Goal: Task Accomplishment & Management: Manage account settings

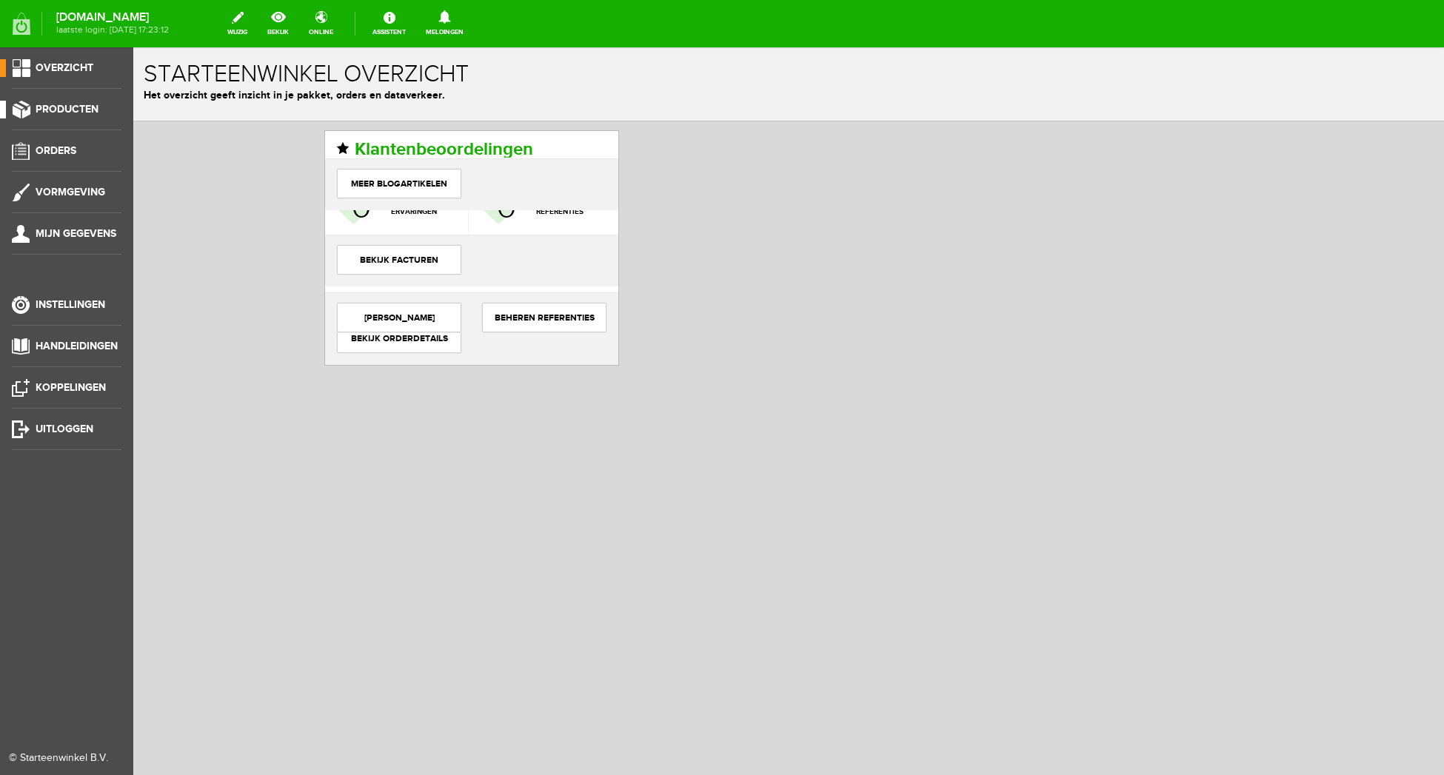
click at [70, 105] on span "Producten" at bounding box center [67, 109] width 63 height 13
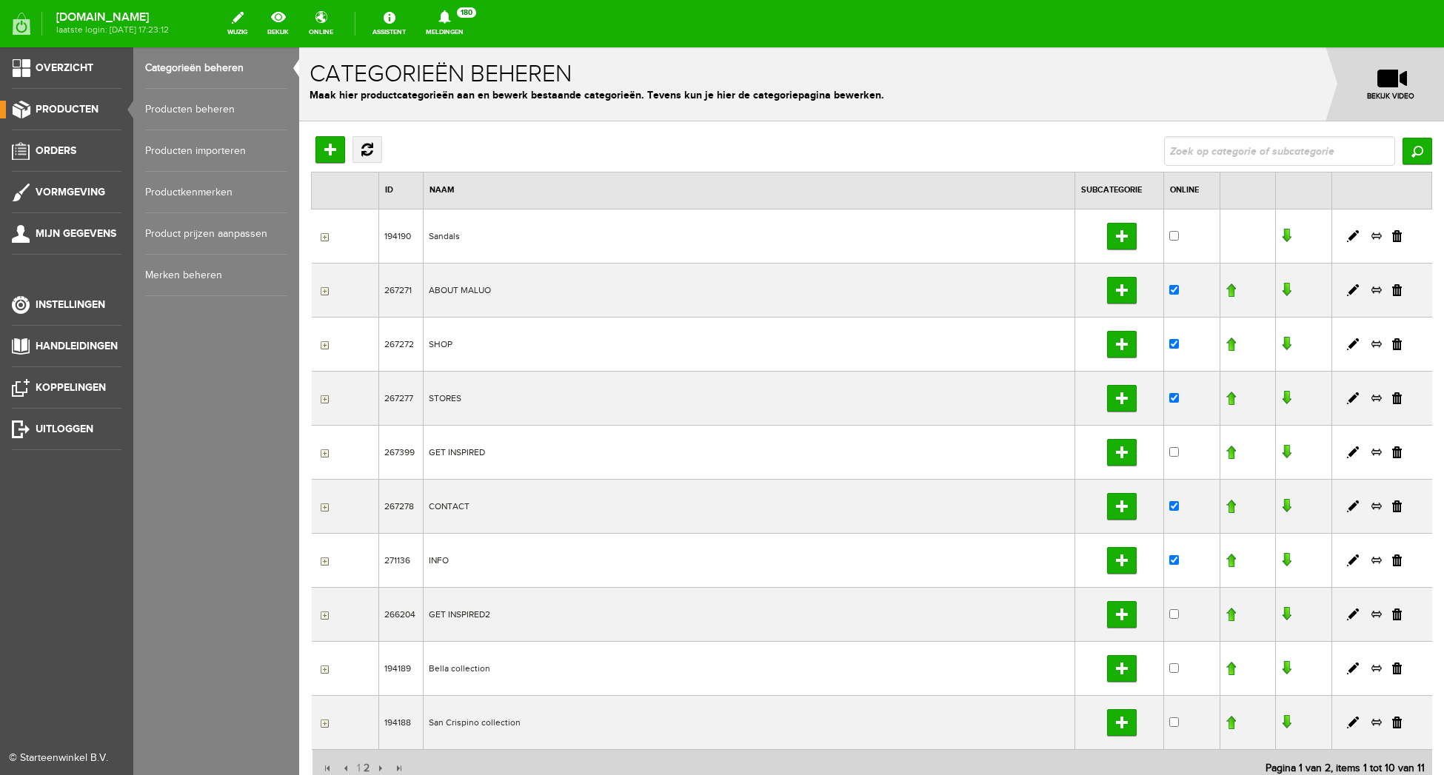
click at [178, 110] on link "Producten beheren" at bounding box center [216, 109] width 142 height 41
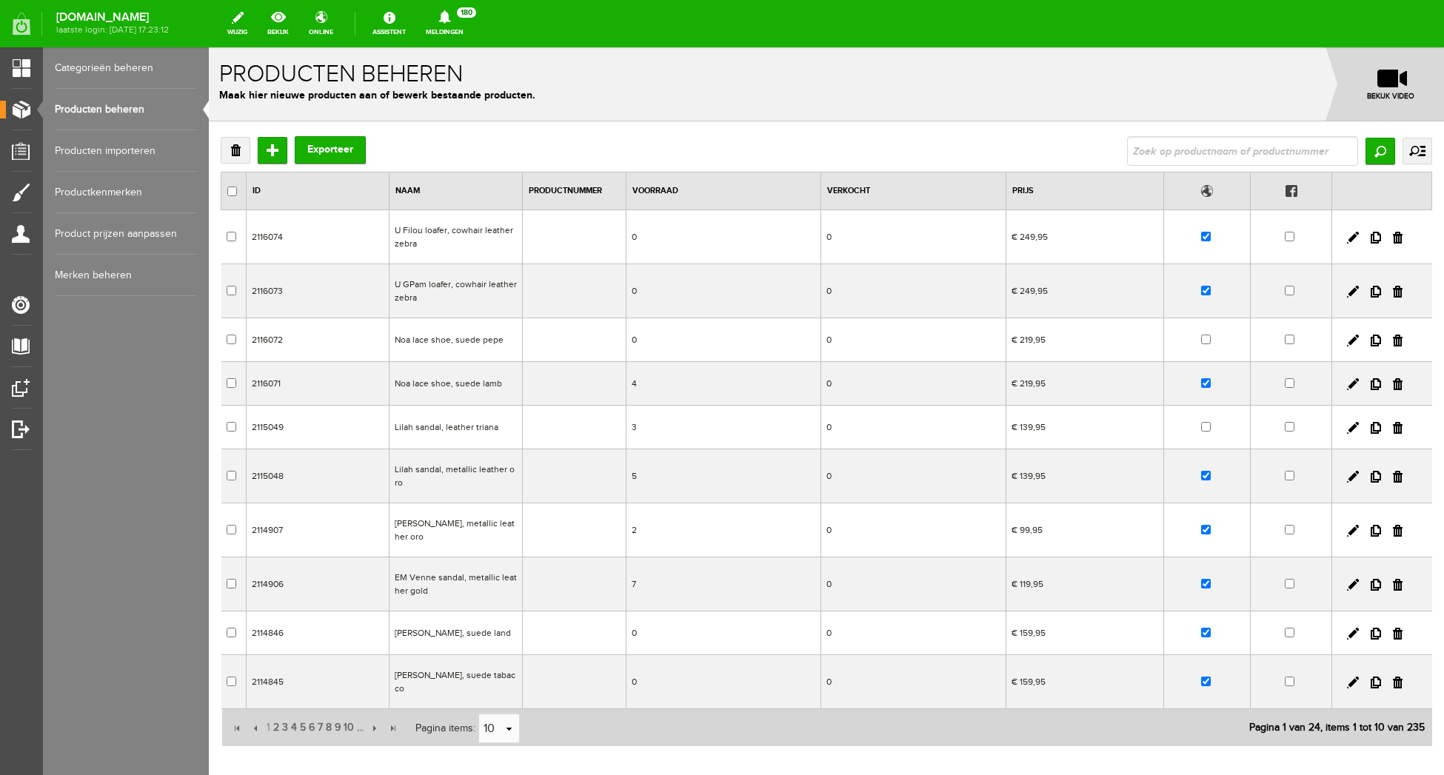
click at [1209, 238] on input "checkbox" at bounding box center [1206, 237] width 10 height 10
click at [1204, 236] on input "checkbox" at bounding box center [1206, 237] width 10 height 10
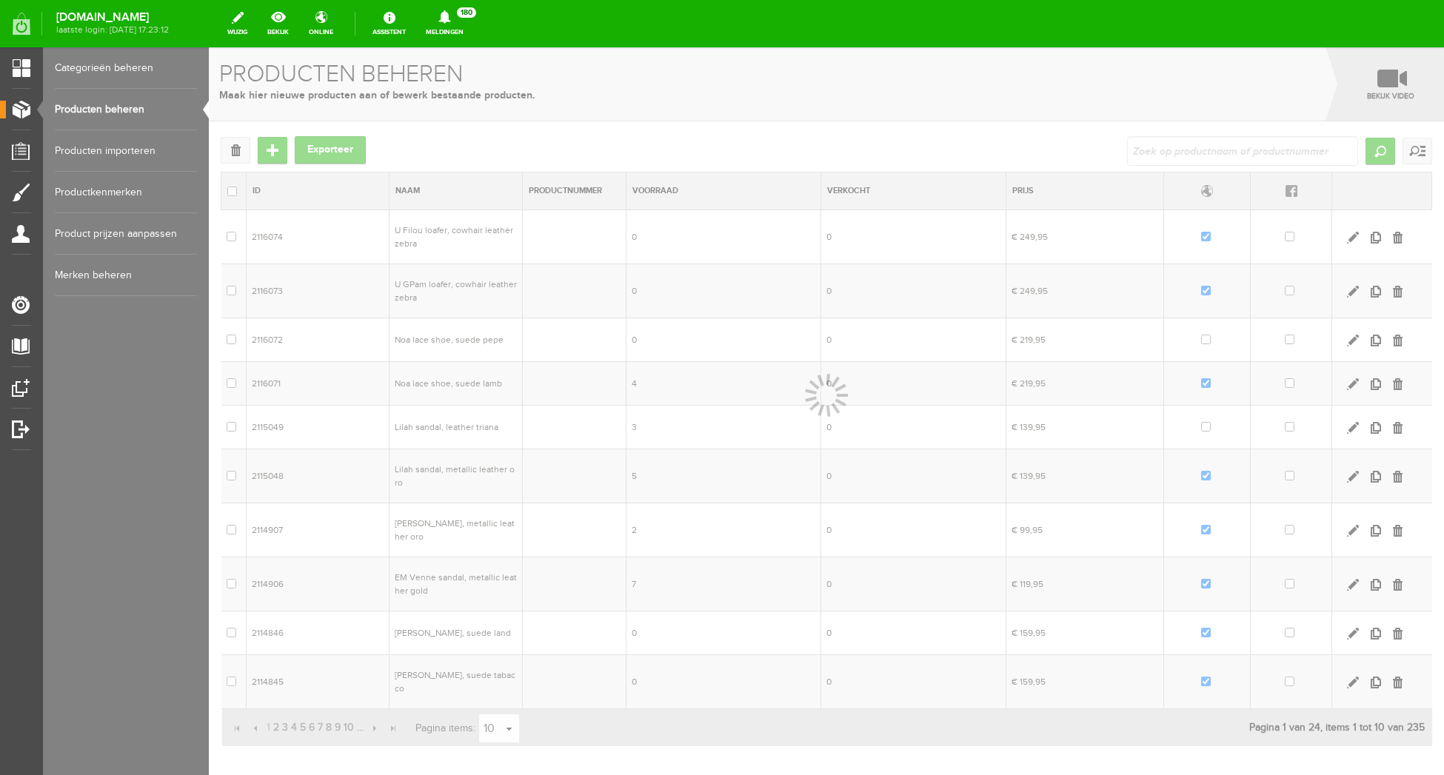
scroll to position [67, 0]
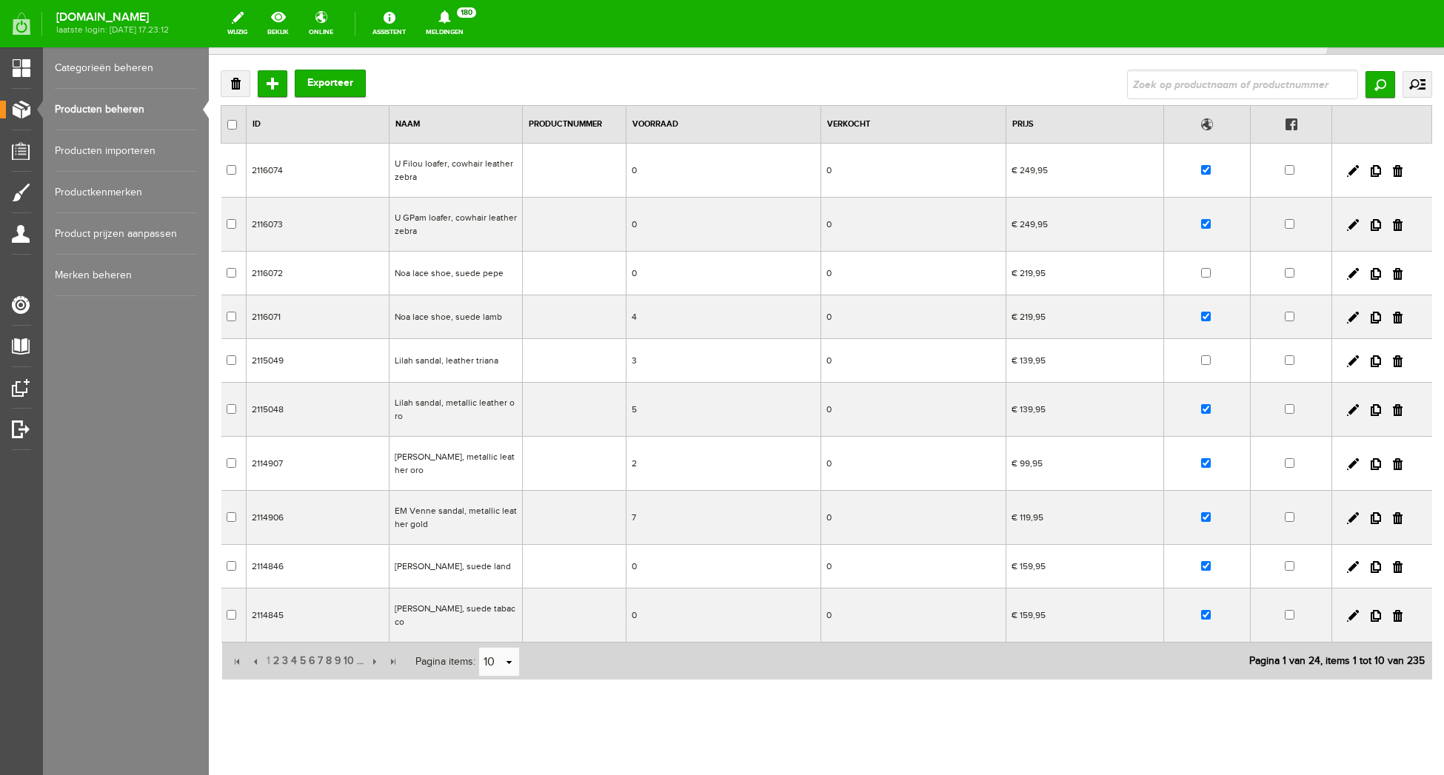
click at [1205, 169] on input "checkbox" at bounding box center [1206, 170] width 10 height 10
click at [1205, 172] on input "checkbox" at bounding box center [1206, 170] width 10 height 10
checkbox input "true"
click at [611, 711] on div "Verwijderen Toevoegen Exporteer Zoeken uitgebreid zoeken Categorie Sandals ABOU…" at bounding box center [826, 423] width 1235 height 737
click at [612, 711] on div "Verwijderen Toevoegen Exporteer Zoeken uitgebreid zoeken Categorie Sandals ABOU…" at bounding box center [826, 423] width 1235 height 737
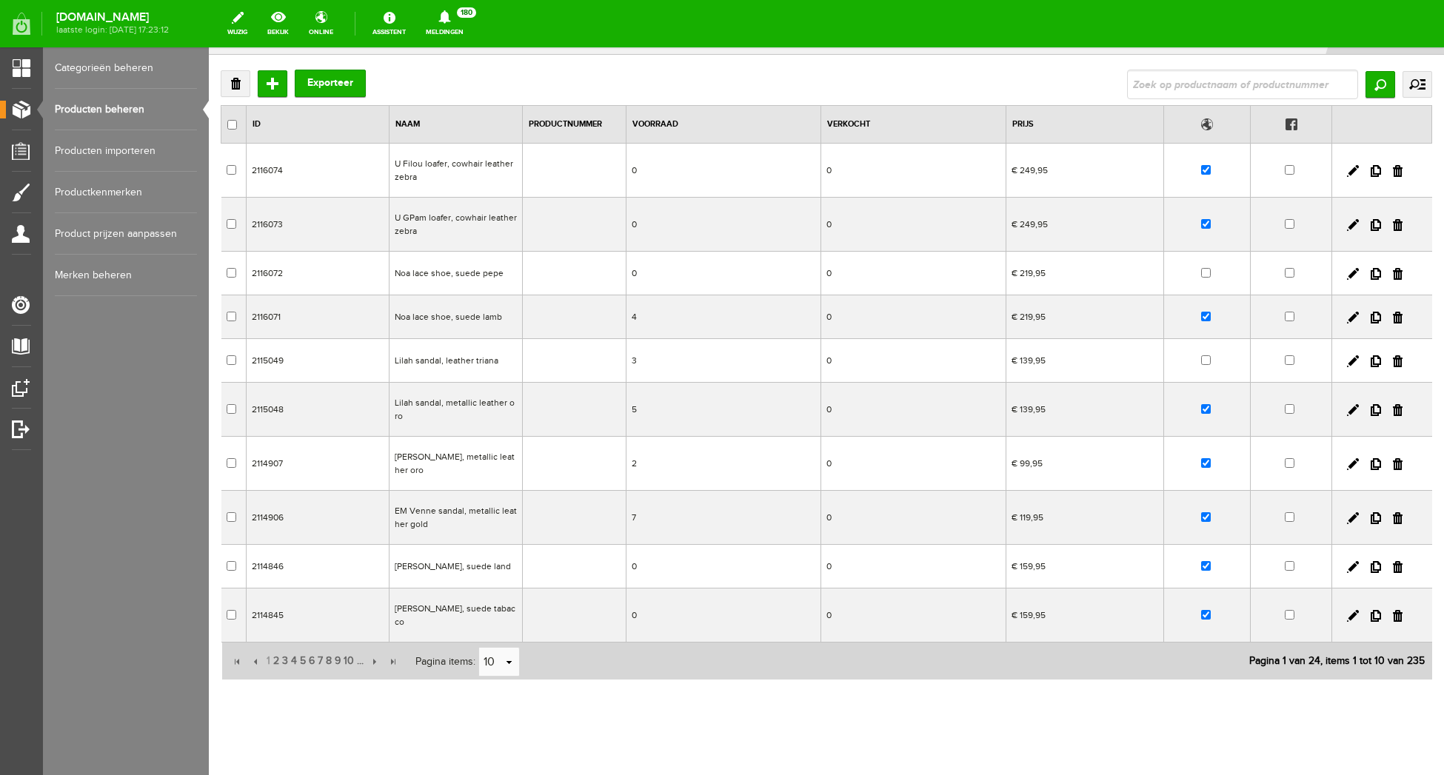
click at [119, 118] on link "Producten beheren" at bounding box center [126, 109] width 142 height 41
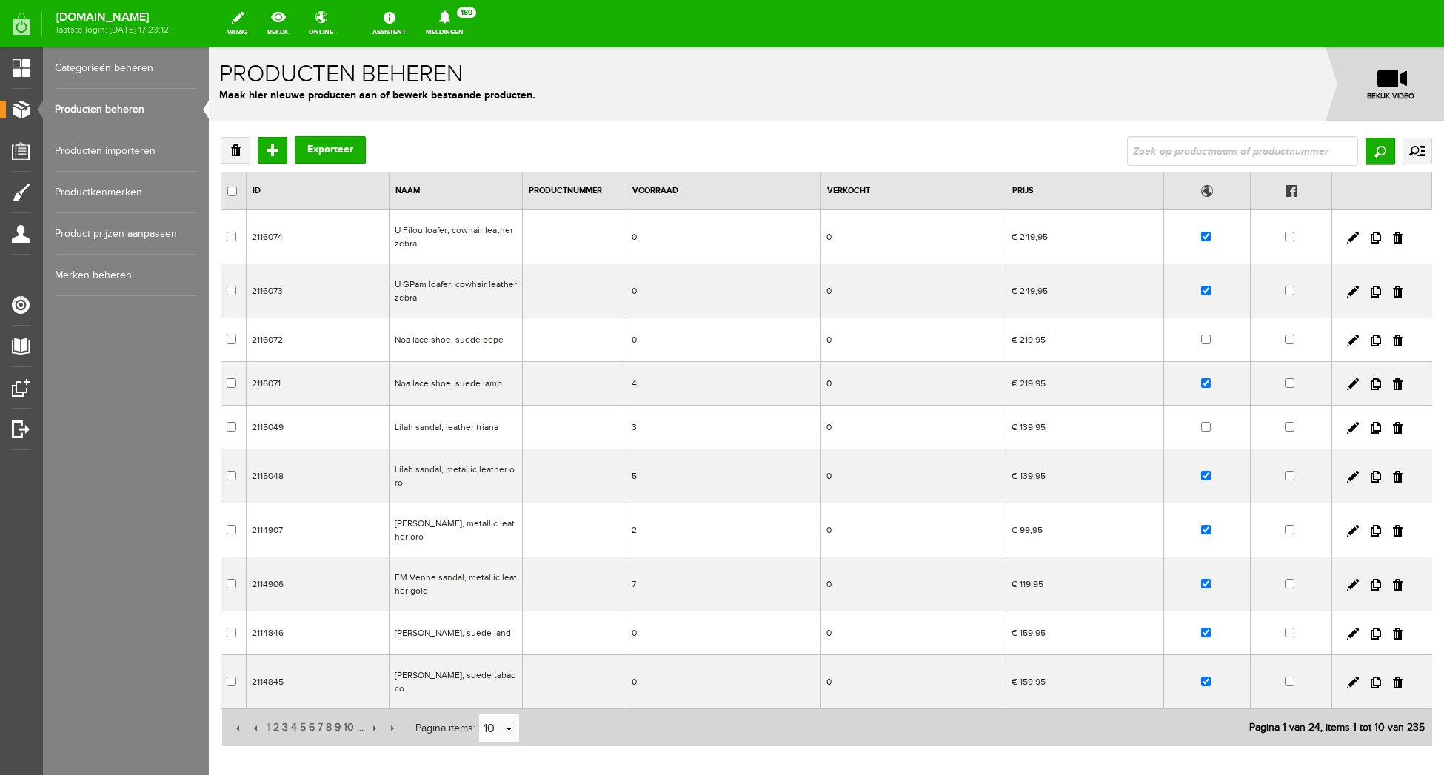
scroll to position [0, 0]
click at [428, 231] on td "U Filou loafer, cowhair leather zebra" at bounding box center [455, 237] width 133 height 54
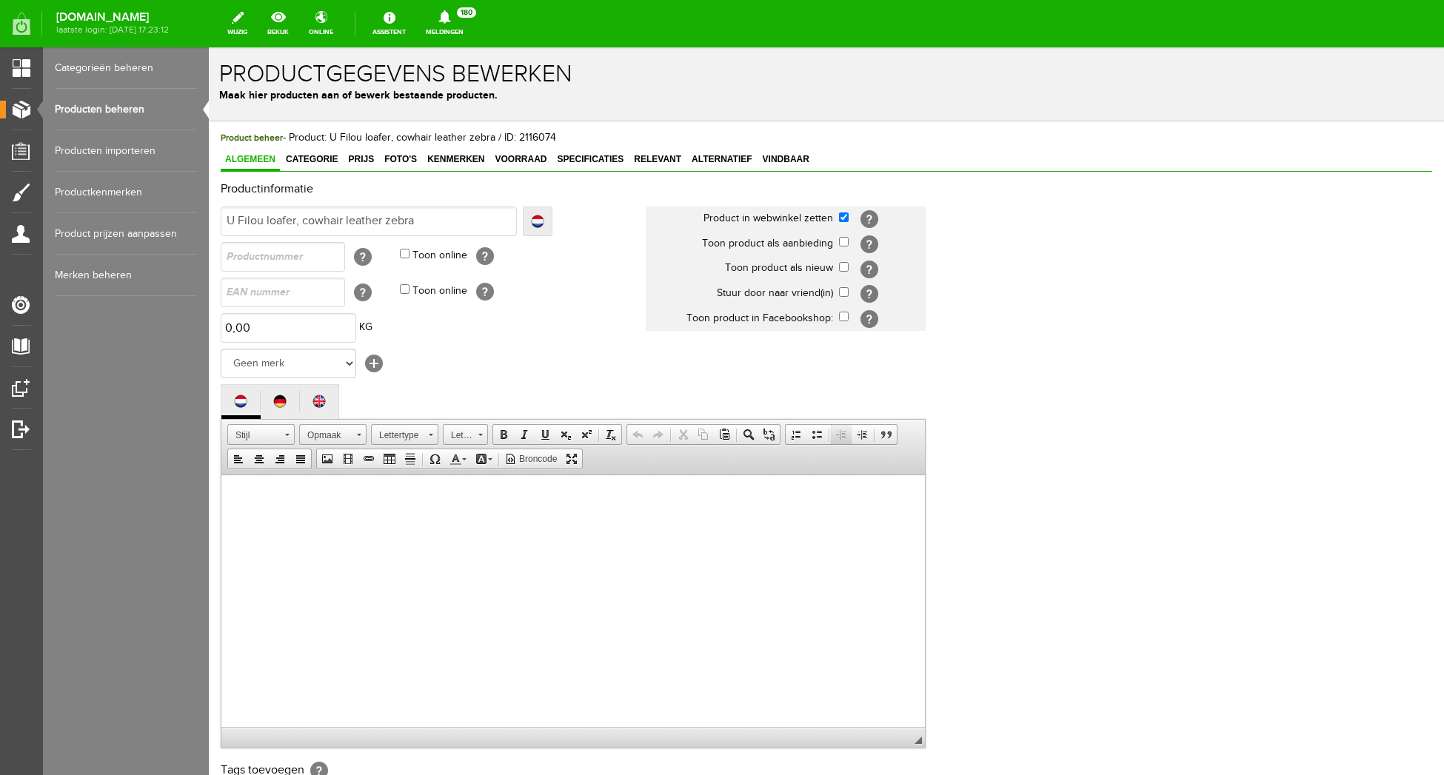
scroll to position [227, 0]
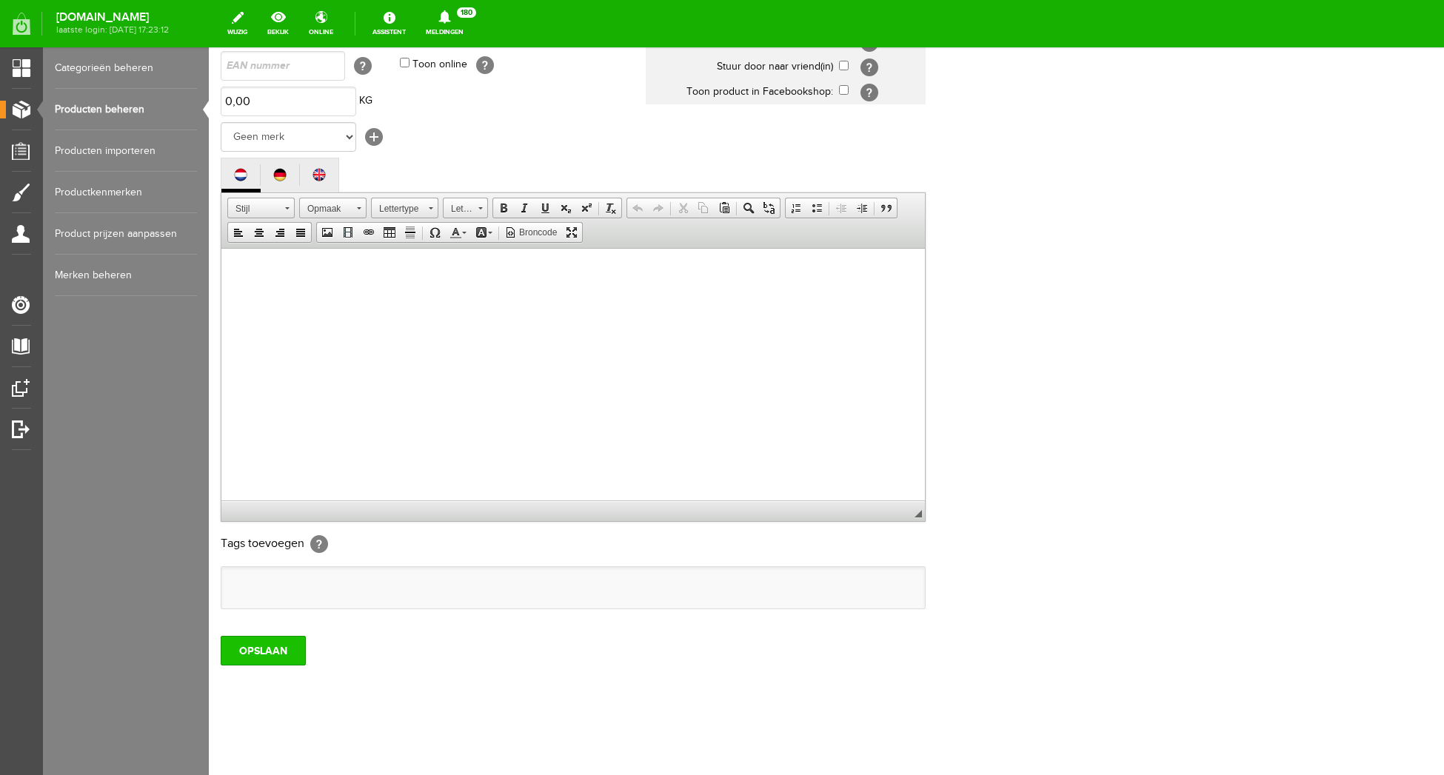
click at [269, 642] on input "OPSLAAN" at bounding box center [263, 651] width 85 height 30
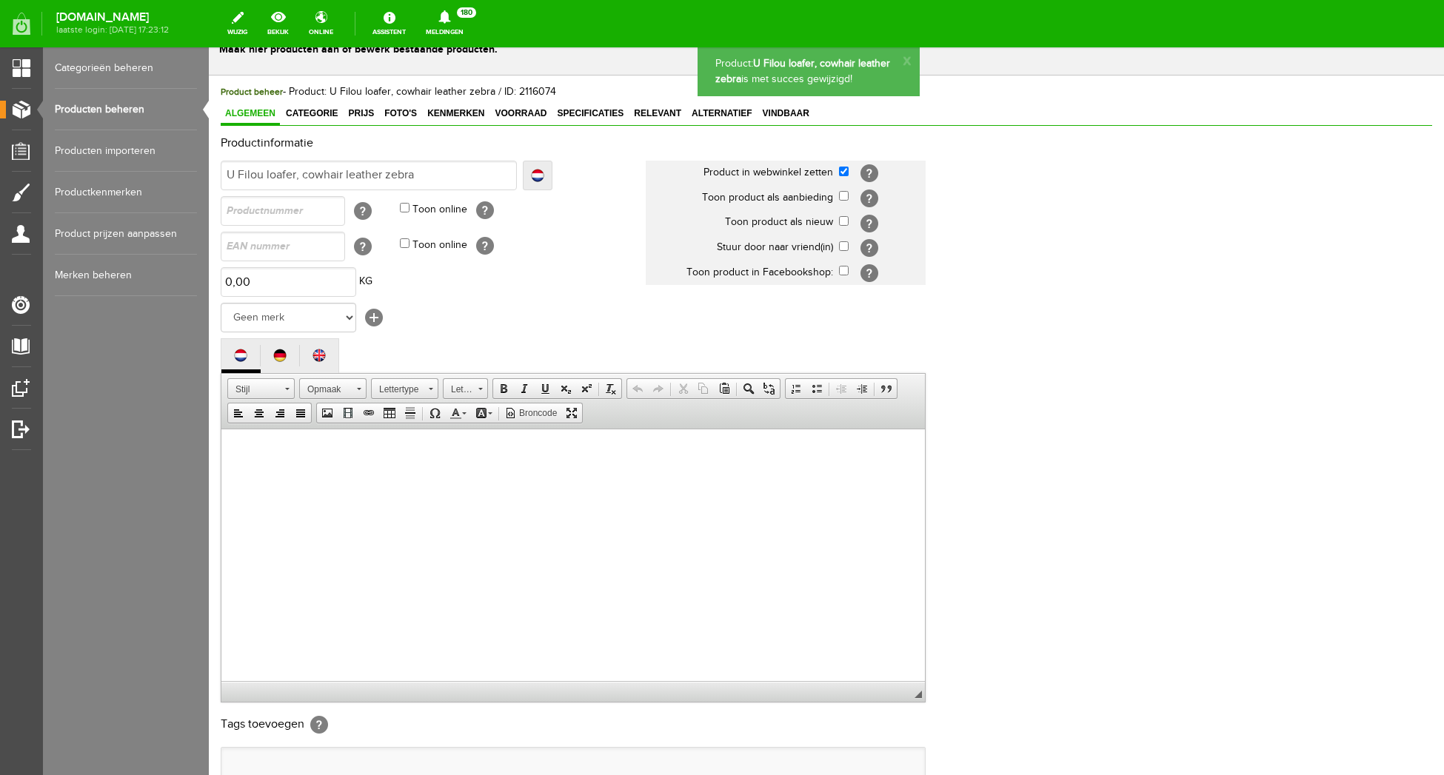
scroll to position [0, 0]
click at [1094, 219] on div "Productinformatie Localize [GEOGRAPHIC_DATA] U Filou loafer, cowhair leather ze…" at bounding box center [826, 465] width 1211 height 656
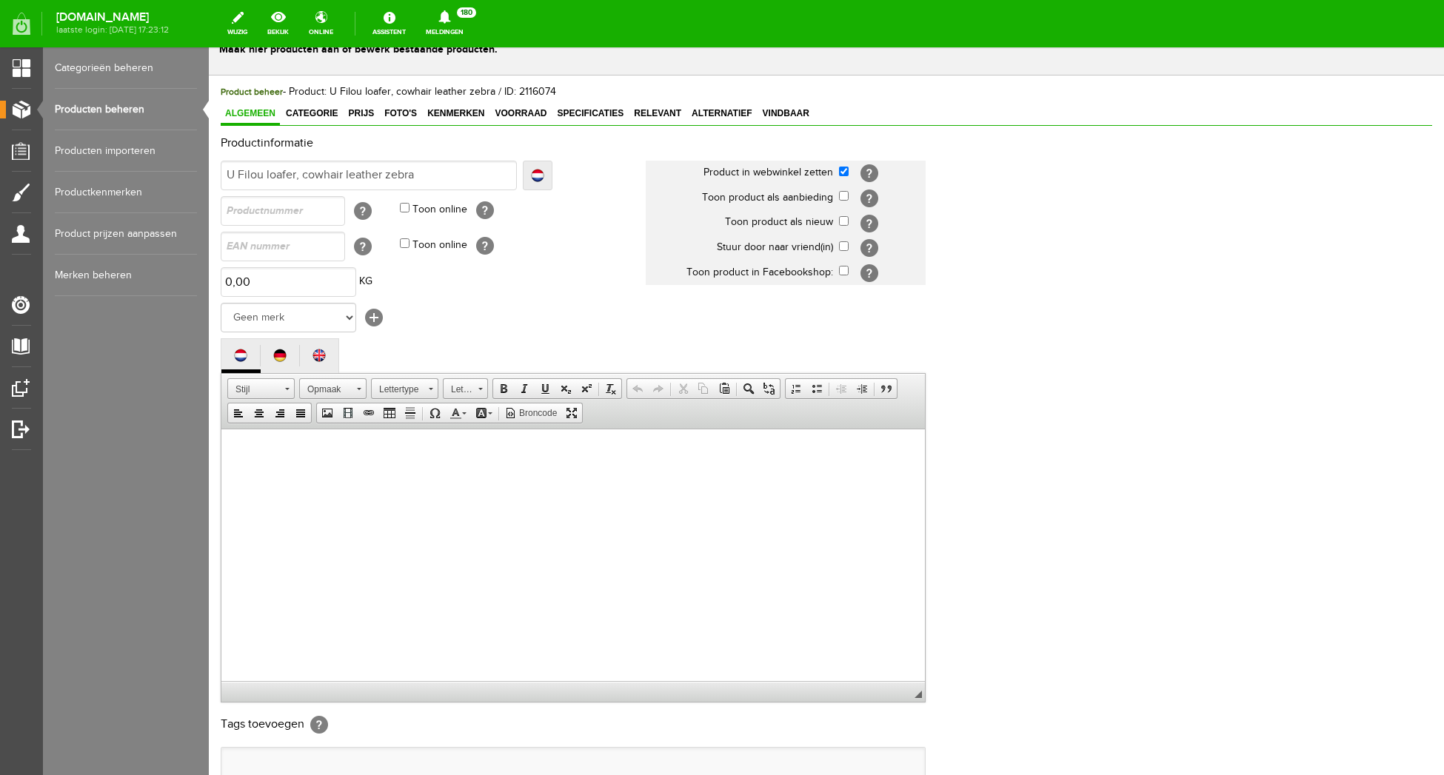
click at [843, 171] on input "checkbox" at bounding box center [844, 172] width 10 height 10
checkbox input "false"
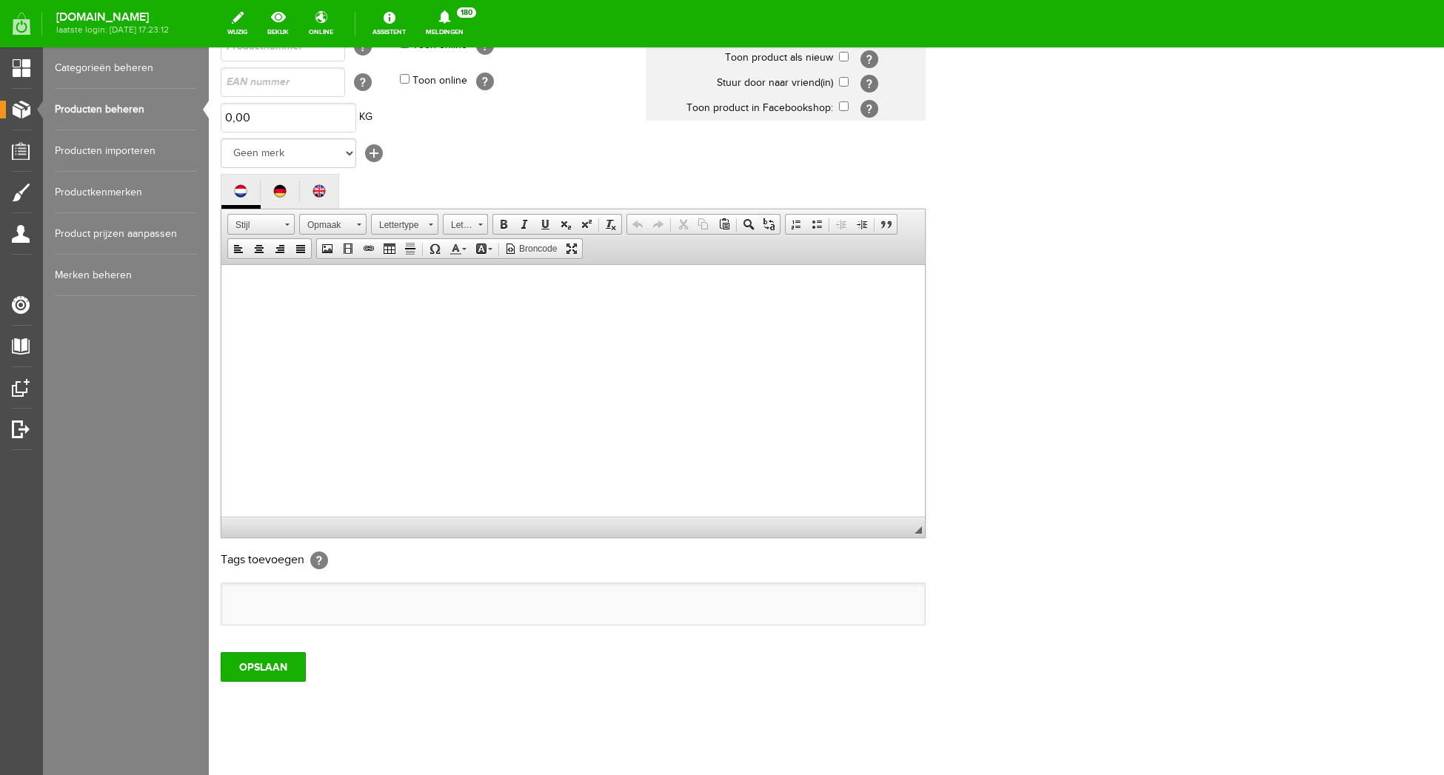
scroll to position [227, 0]
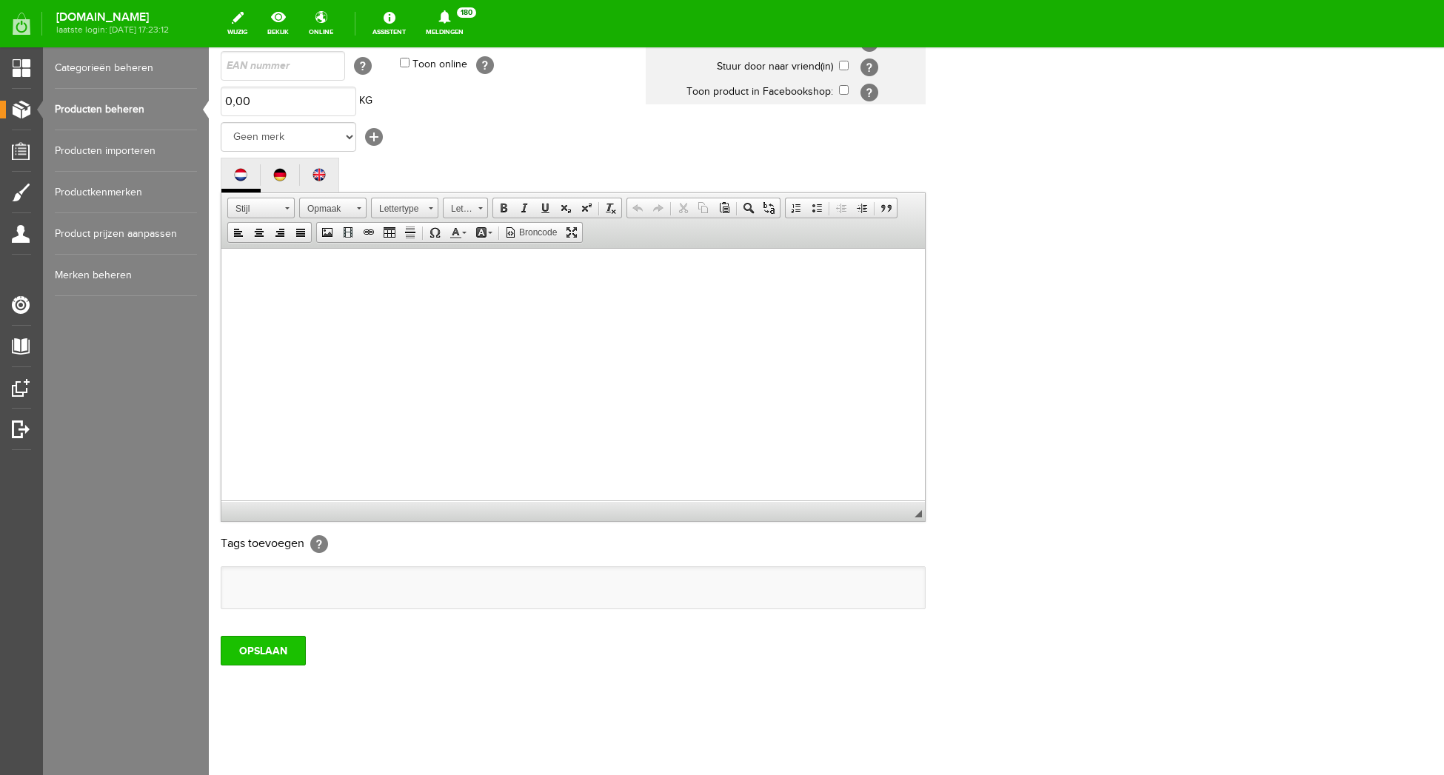
click at [265, 650] on input "OPSLAAN" at bounding box center [263, 651] width 85 height 30
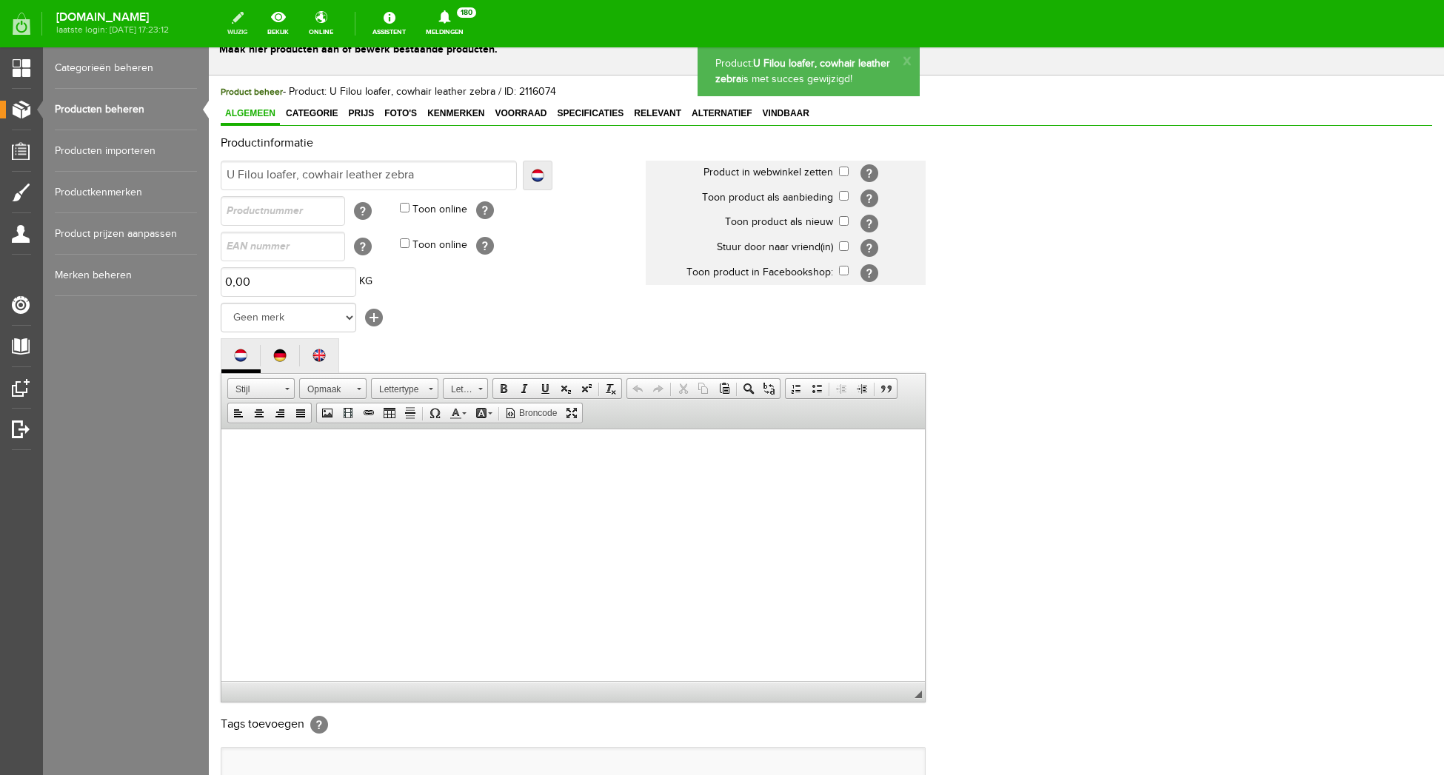
scroll to position [0, 0]
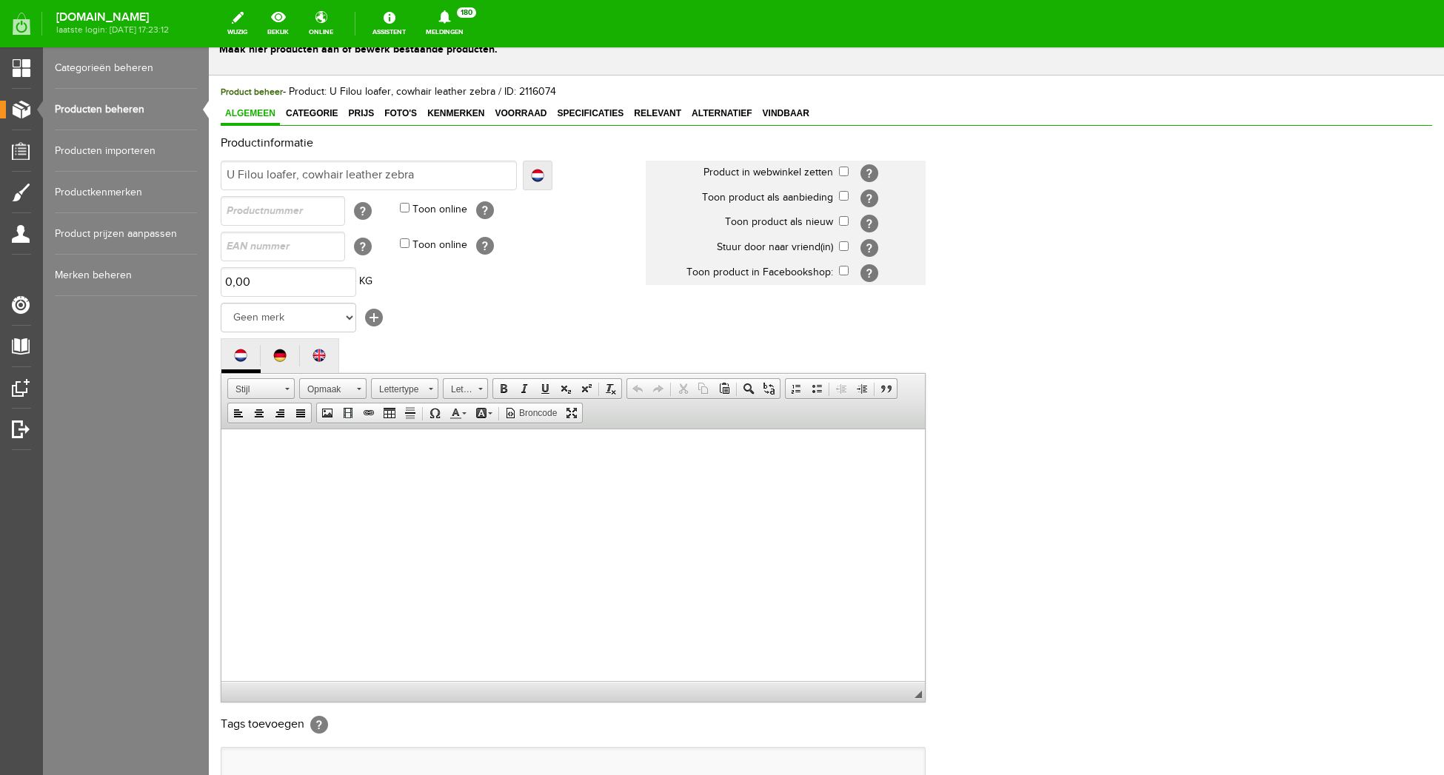
click at [1073, 412] on div "Productinformatie Localize [GEOGRAPHIC_DATA] U Filou loafer, cowhair leather ze…" at bounding box center [826, 465] width 1211 height 656
click at [1070, 415] on div "Productinformatie Localize [GEOGRAPHIC_DATA] U Filou loafer, cowhair leather ze…" at bounding box center [826, 465] width 1211 height 656
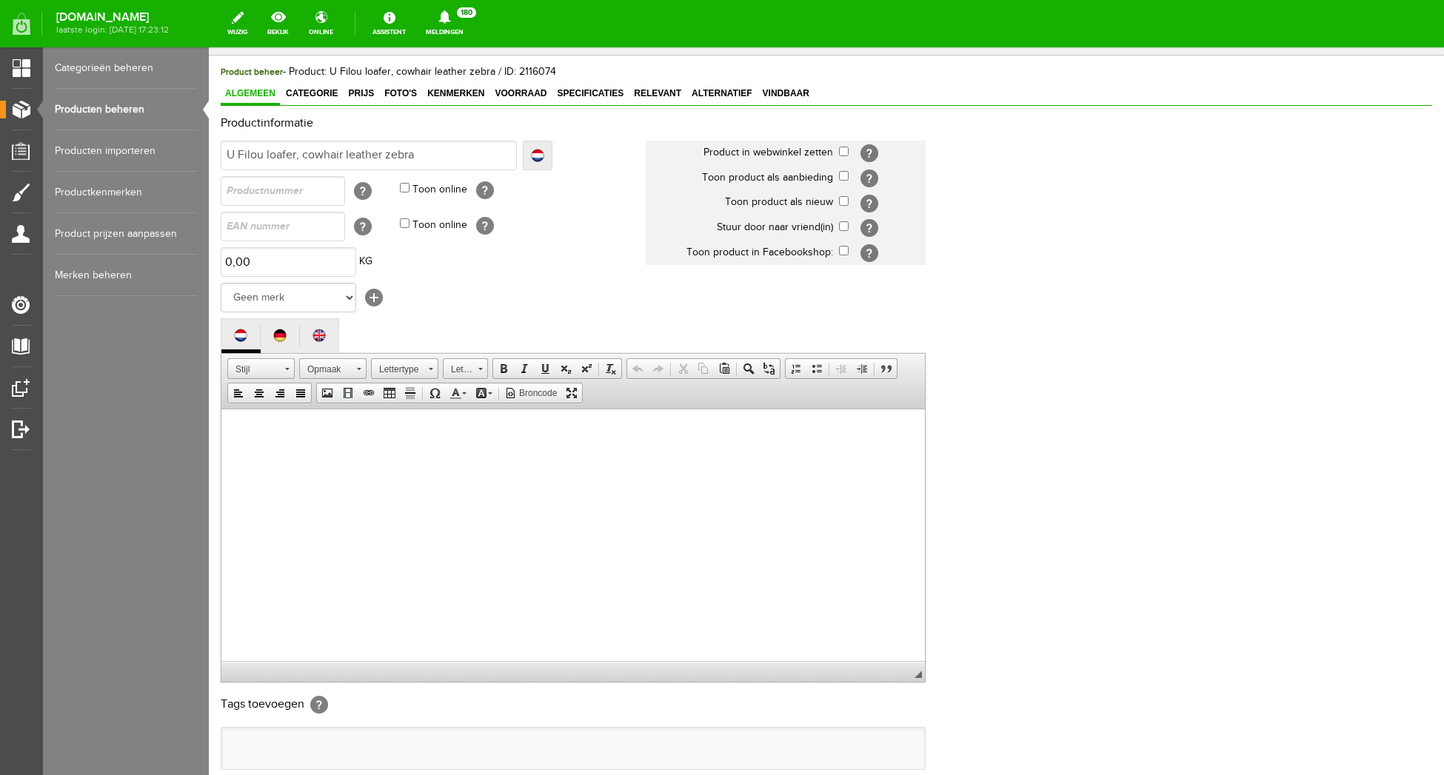
scroll to position [227, 0]
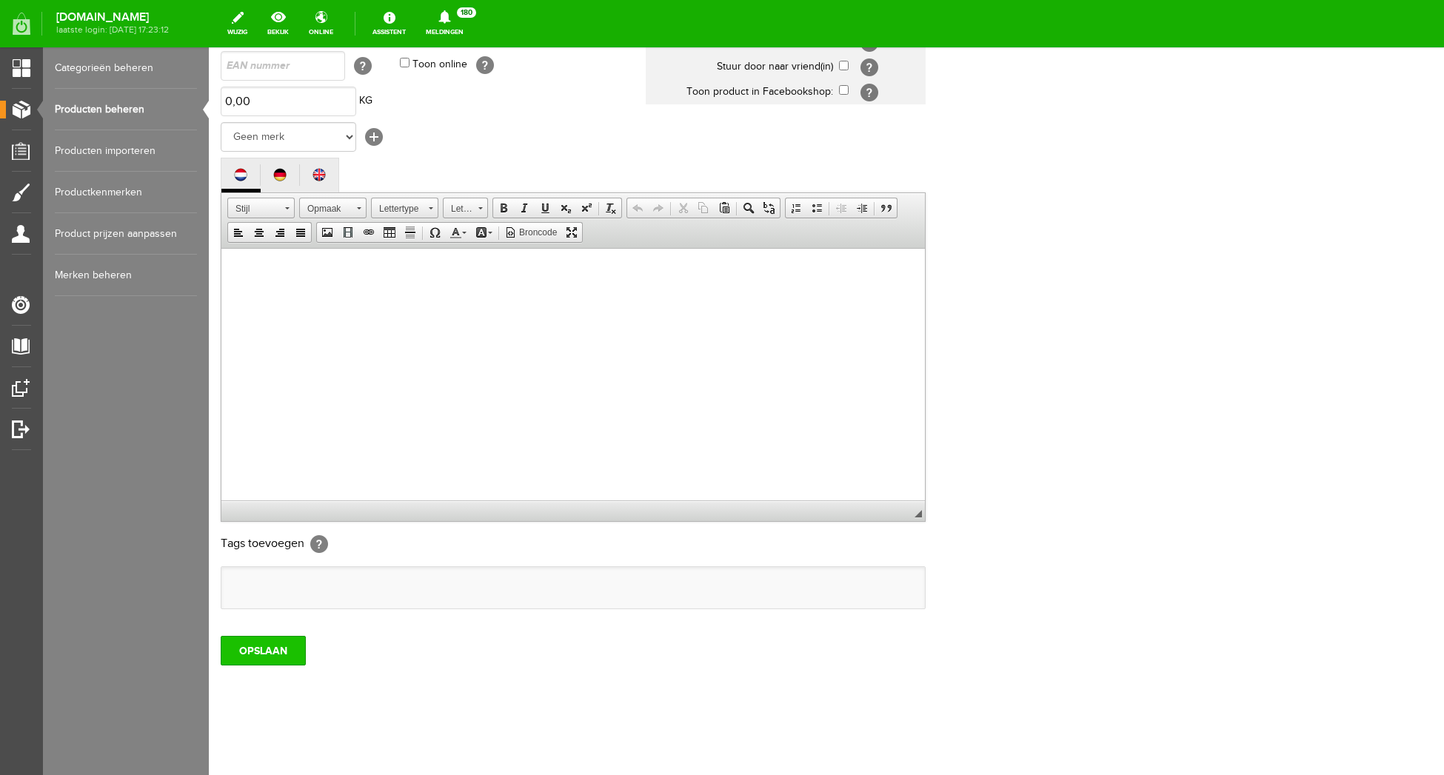
click at [266, 655] on input "OPSLAAN" at bounding box center [263, 651] width 85 height 30
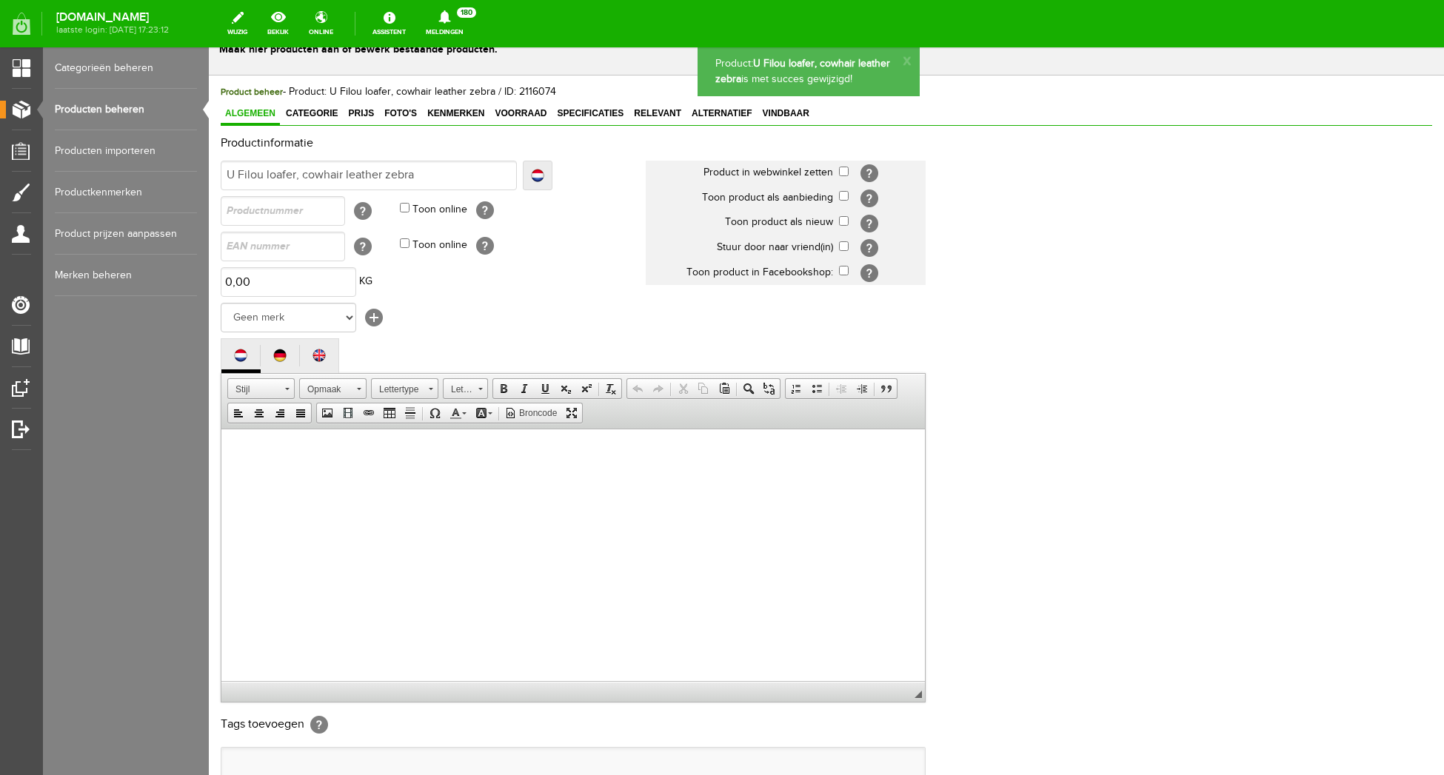
scroll to position [0, 0]
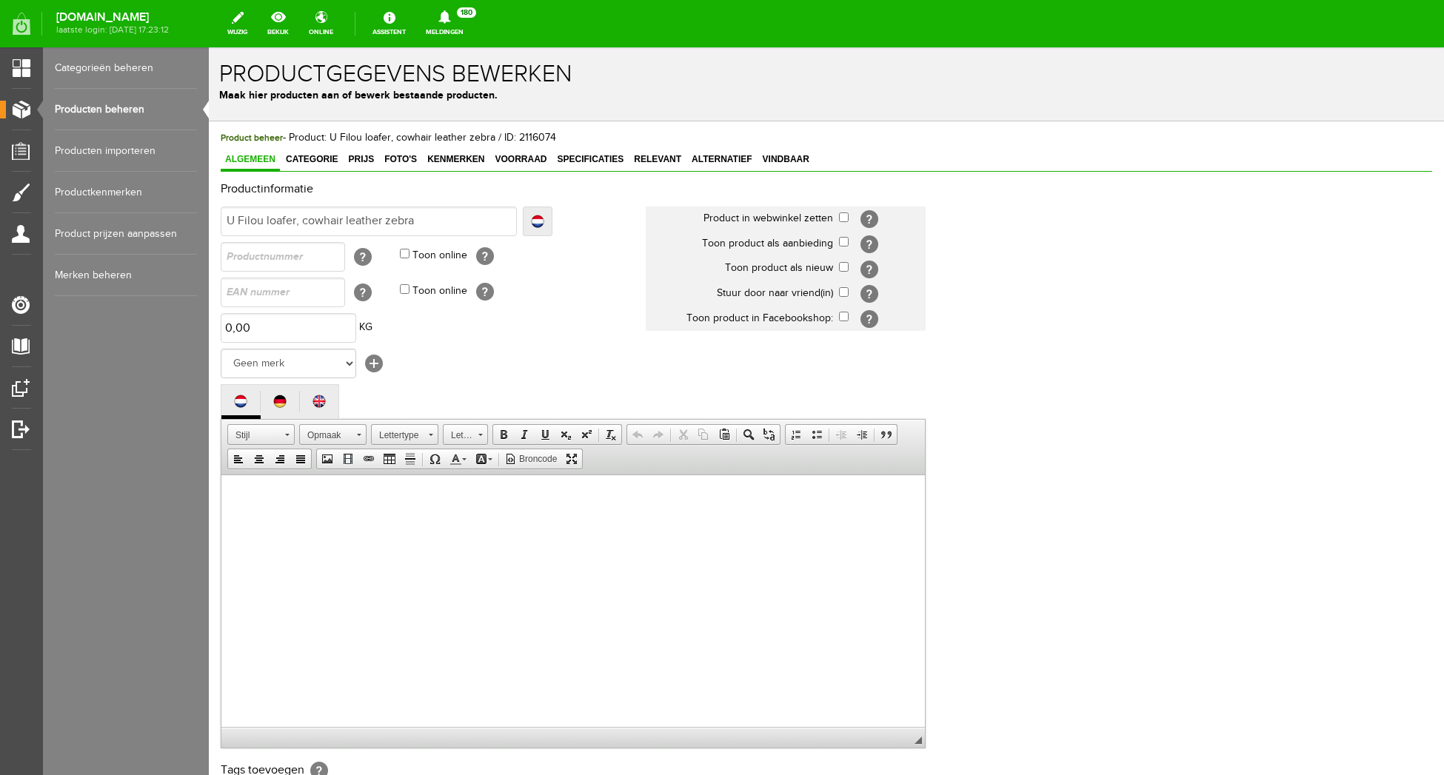
click at [846, 218] on input "checkbox" at bounding box center [844, 218] width 10 height 10
checkbox input "true"
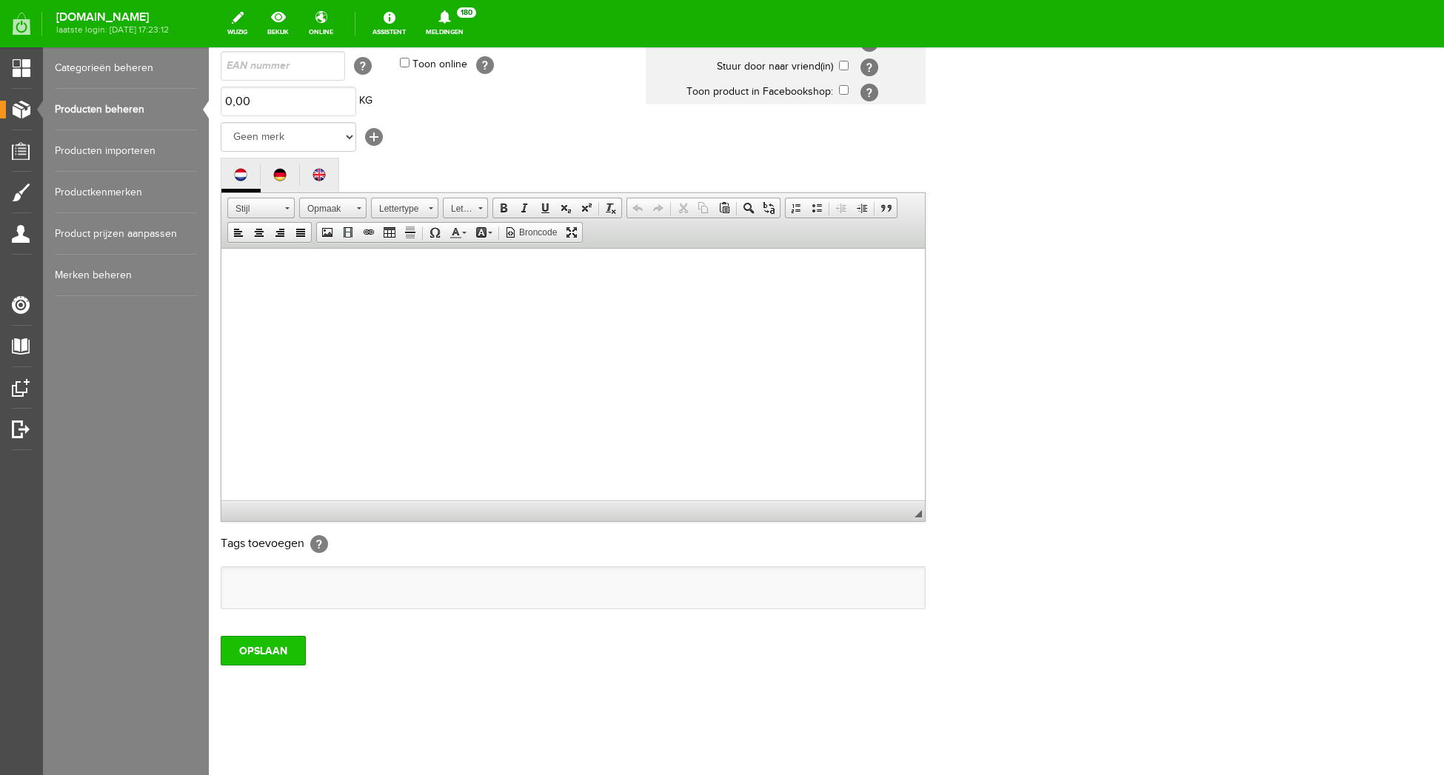
click at [277, 655] on input "OPSLAAN" at bounding box center [263, 651] width 85 height 30
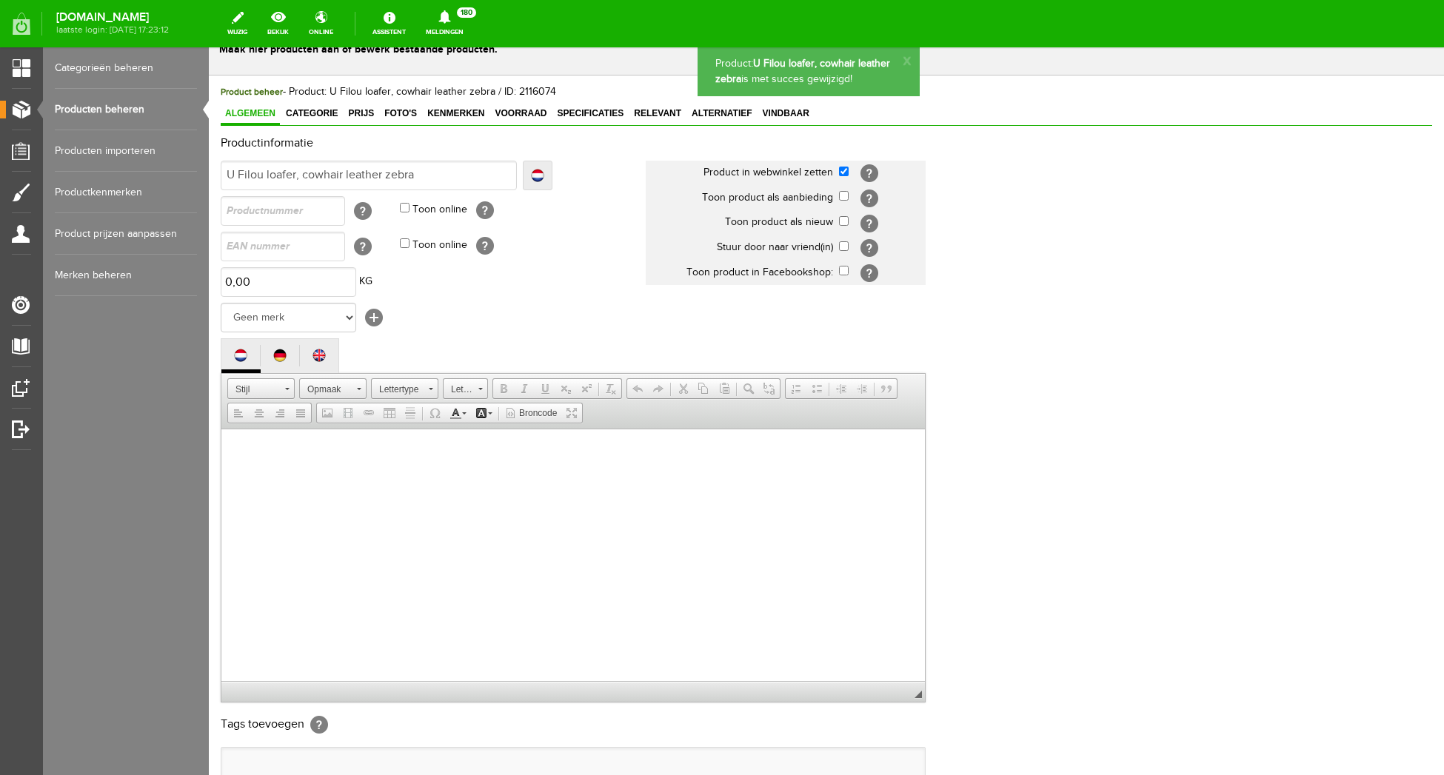
scroll to position [0, 0]
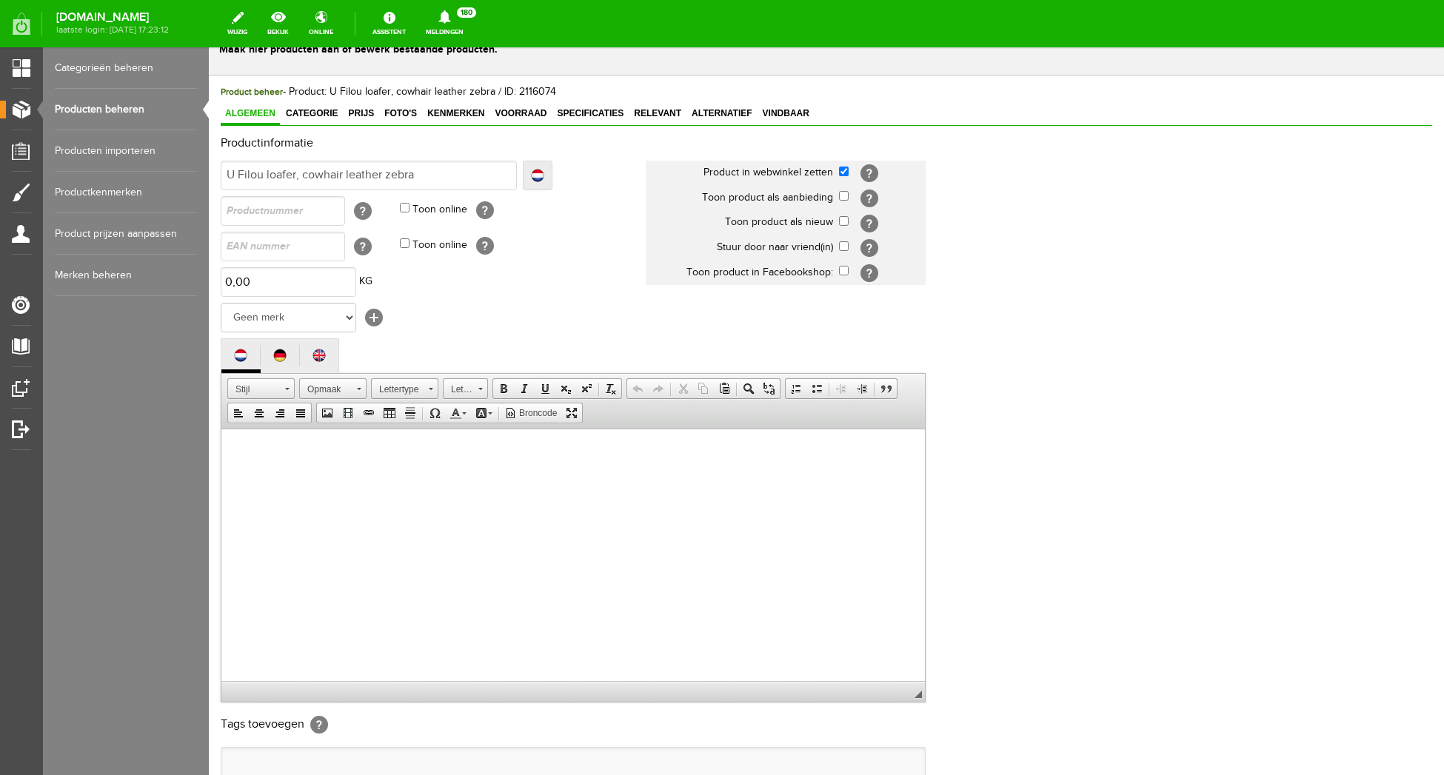
click at [1145, 296] on div "Productinformatie Localize [GEOGRAPHIC_DATA] U Filou loafer, cowhair leather ze…" at bounding box center [826, 465] width 1211 height 656
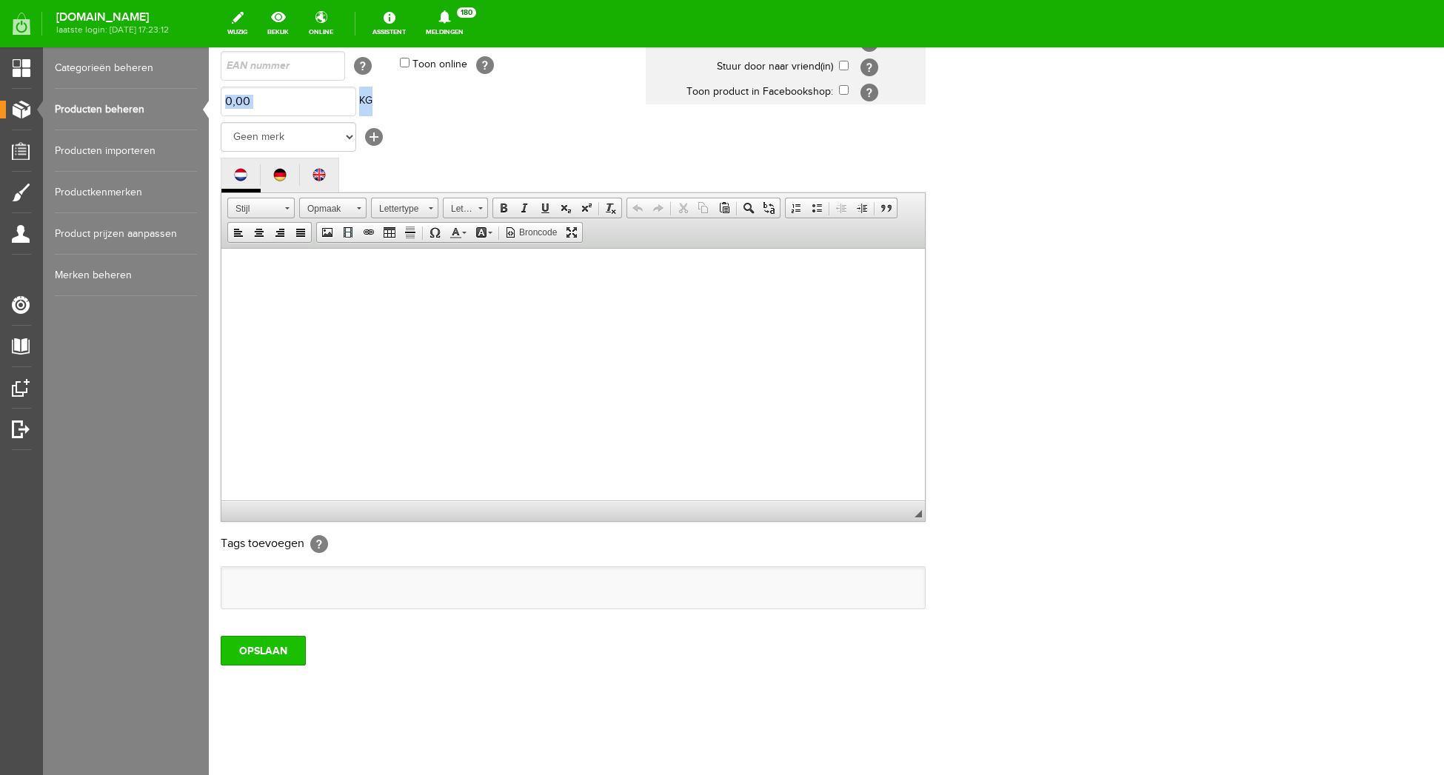
click at [272, 651] on input "OPSLAAN" at bounding box center [263, 651] width 85 height 30
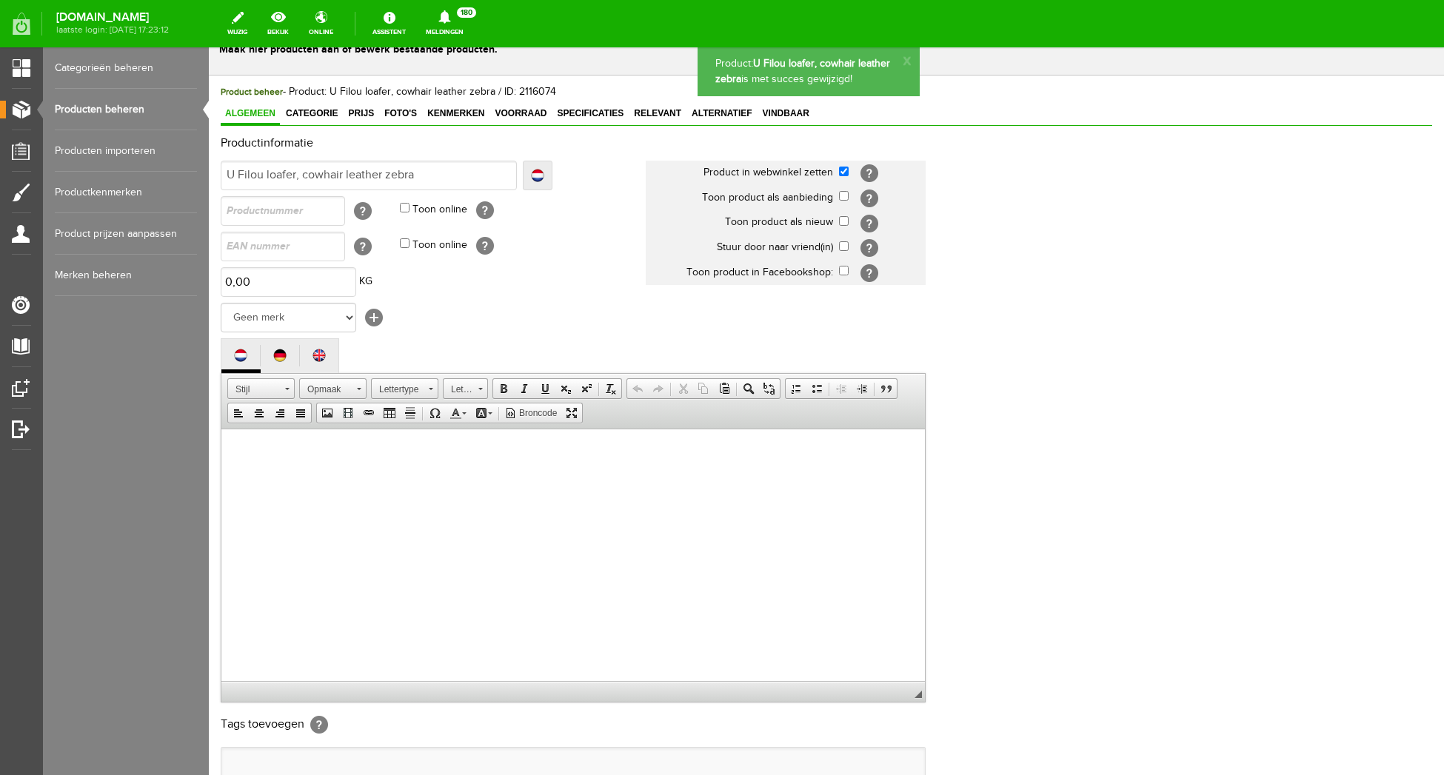
scroll to position [0, 0]
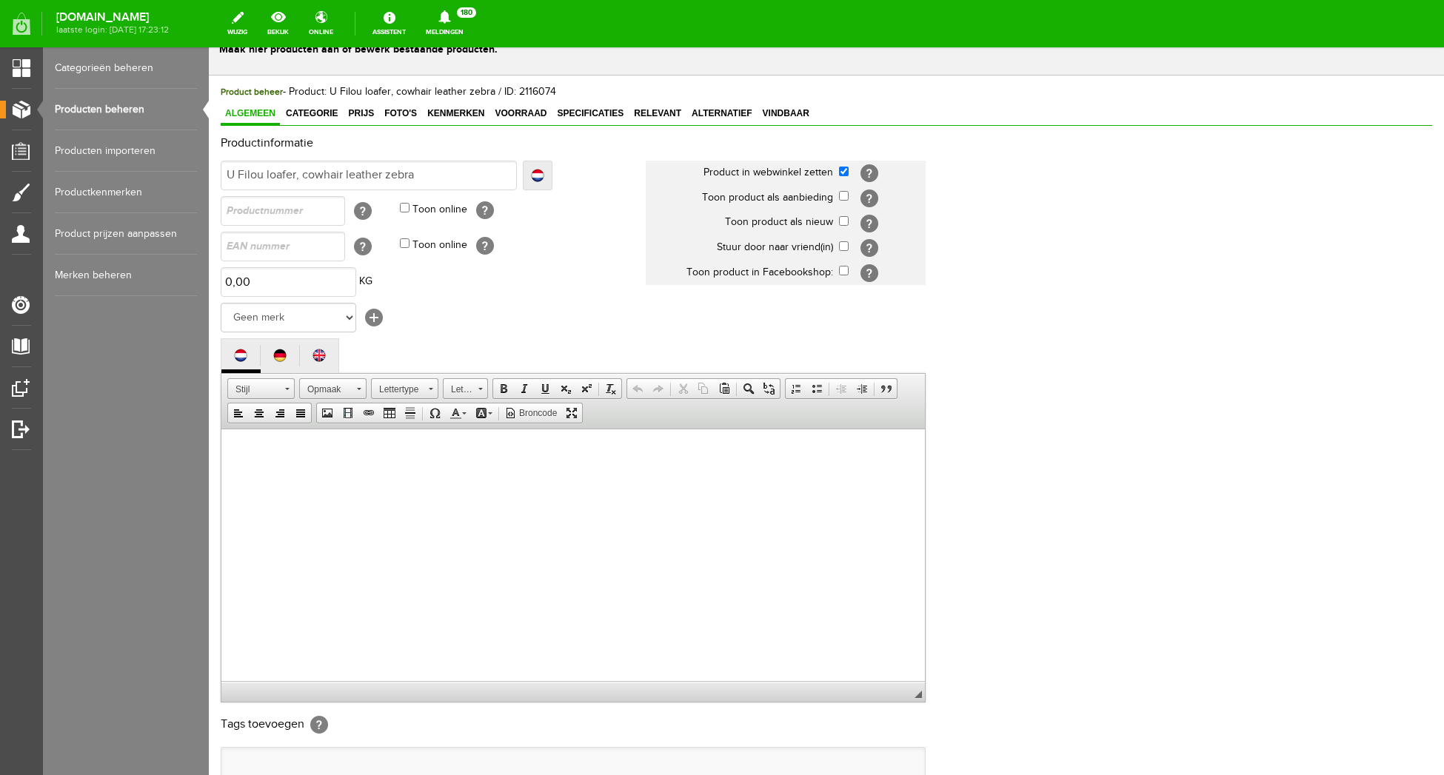
click at [843, 175] on input "checkbox" at bounding box center [844, 172] width 10 height 10
checkbox input "false"
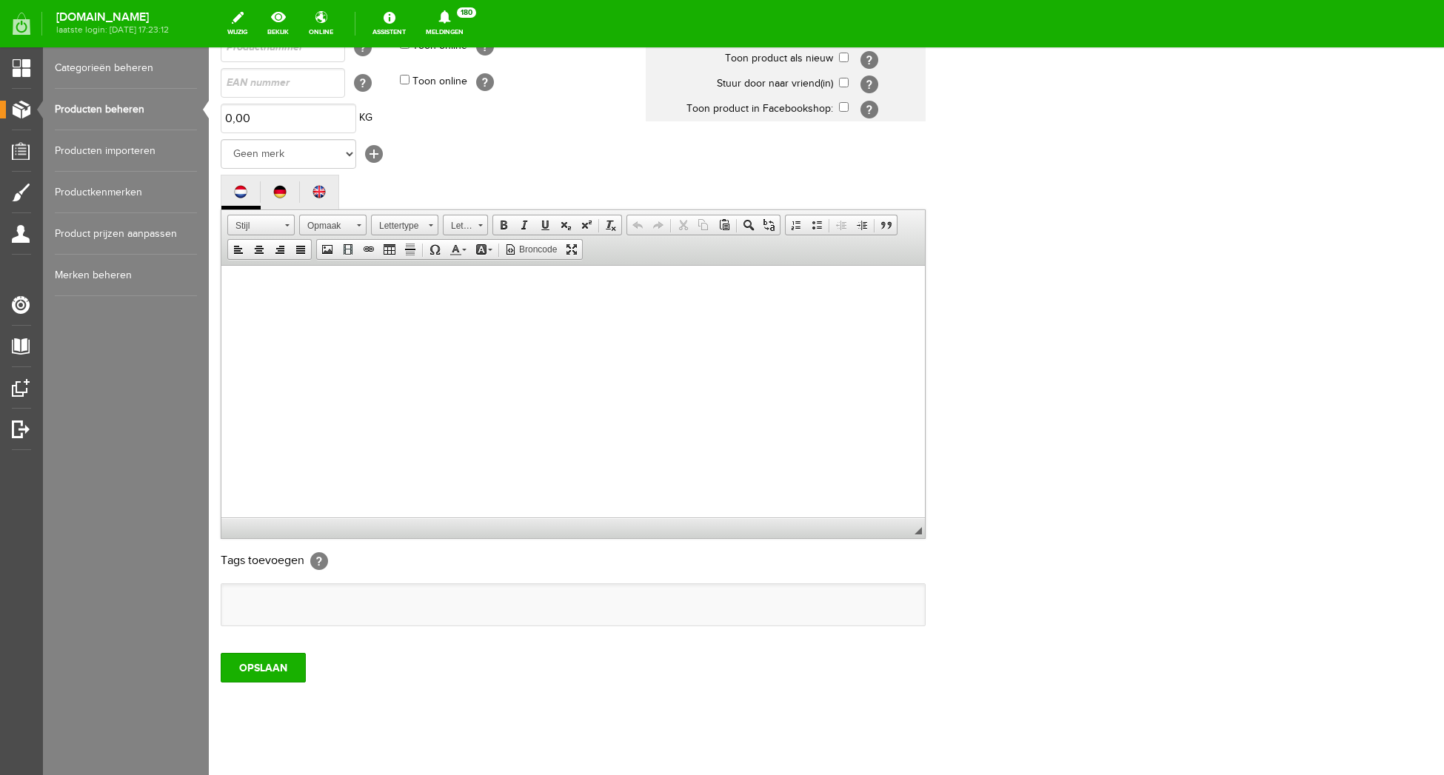
scroll to position [227, 0]
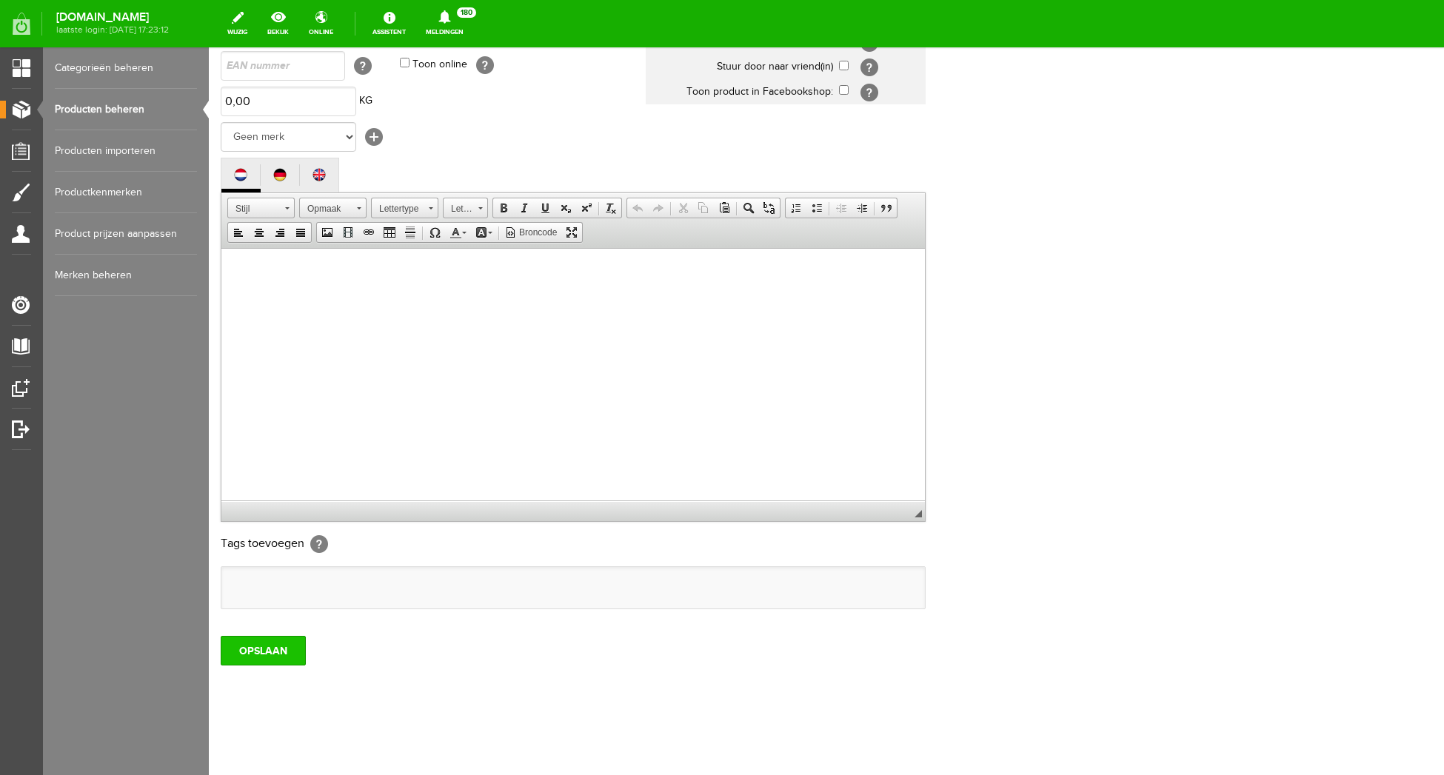
click at [281, 652] on input "OPSLAAN" at bounding box center [263, 651] width 85 height 30
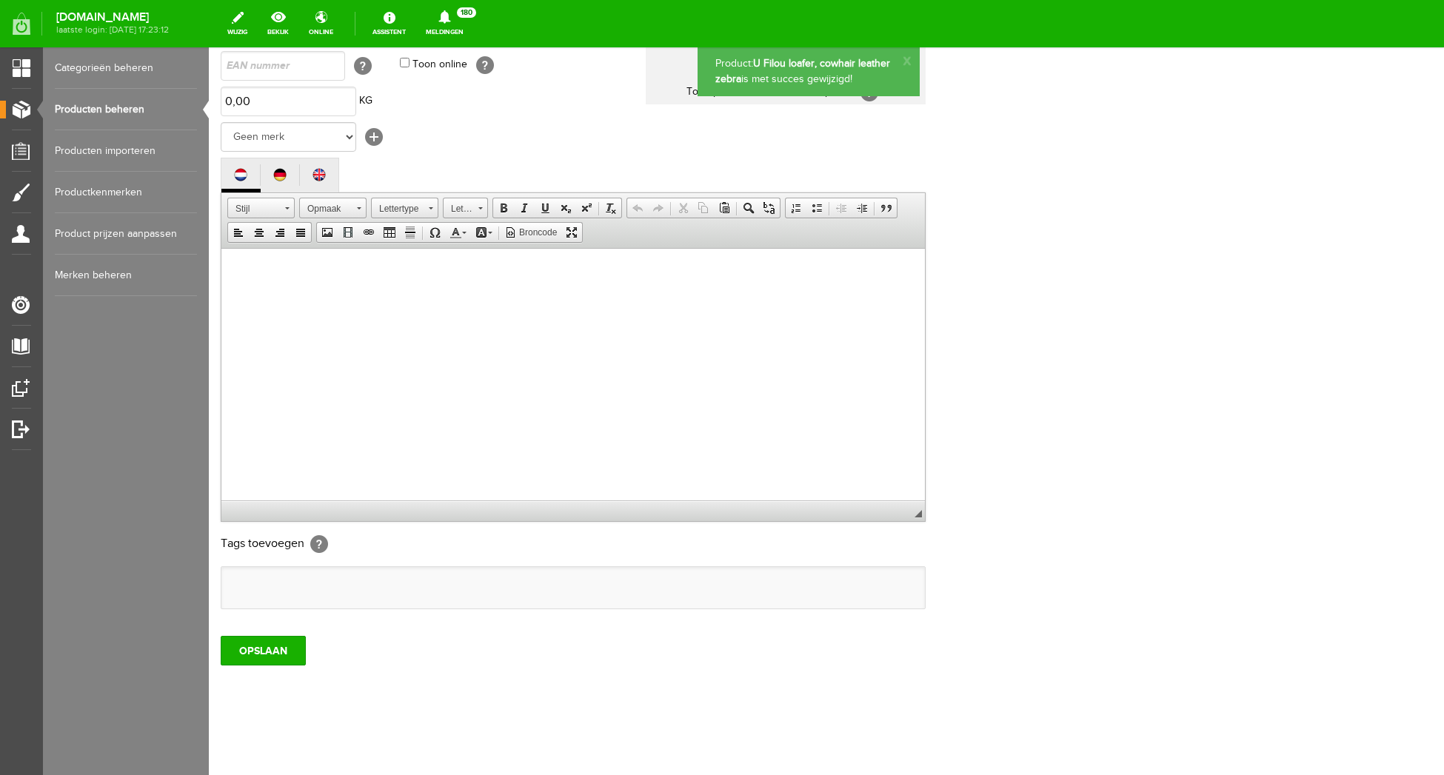
click at [489, 646] on div "OPSLAAN" at bounding box center [826, 644] width 1211 height 41
click at [496, 649] on div "OPSLAAN" at bounding box center [826, 644] width 1211 height 41
click at [498, 649] on div "OPSLAAN" at bounding box center [826, 644] width 1211 height 41
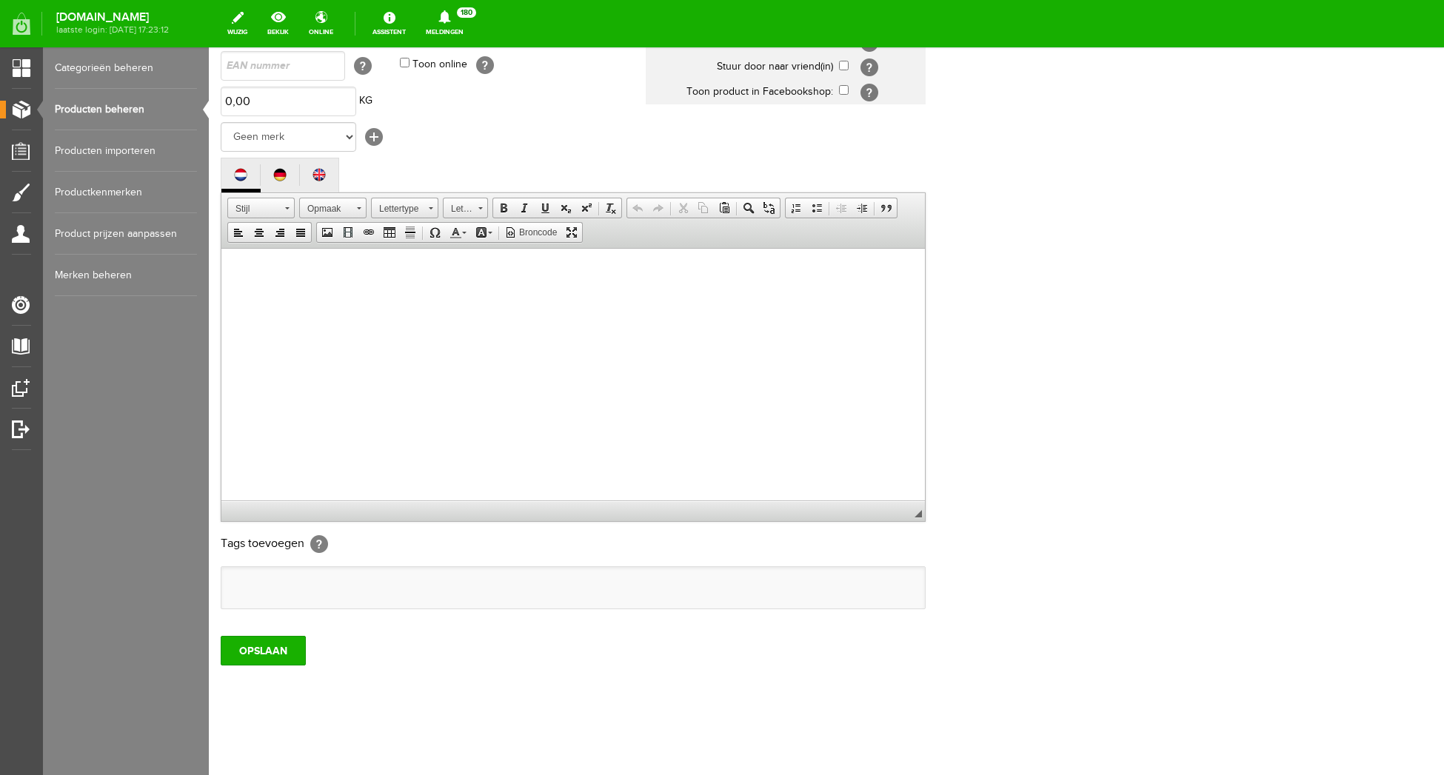
drag, startPoint x: 1160, startPoint y: 477, endPoint x: 1142, endPoint y: 482, distance: 19.2
click at [1157, 477] on div "Productinformatie Localize [GEOGRAPHIC_DATA] U Filou loafer, cowhair leather ze…" at bounding box center [826, 284] width 1211 height 656
click at [252, 652] on input "OPSLAAN" at bounding box center [263, 651] width 85 height 30
